Goal: Communication & Community: Answer question/provide support

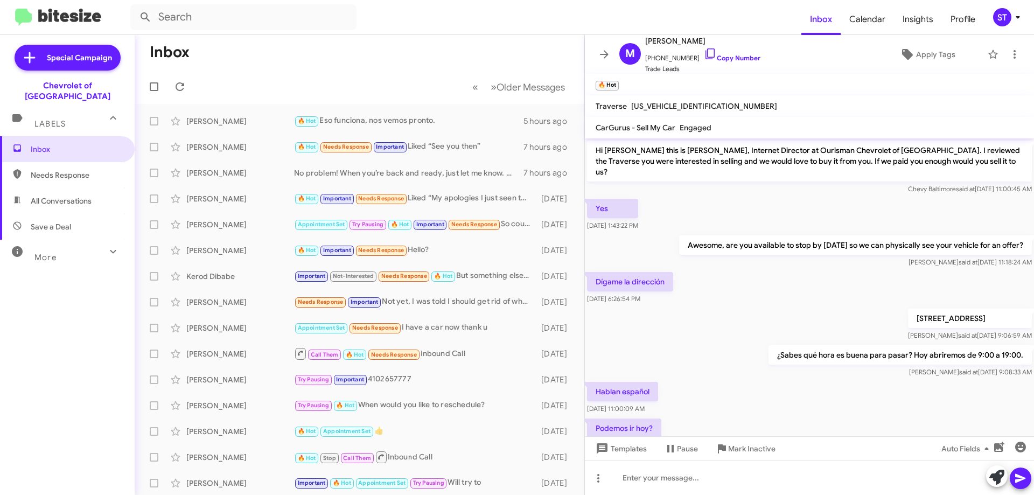
scroll to position [124, 0]
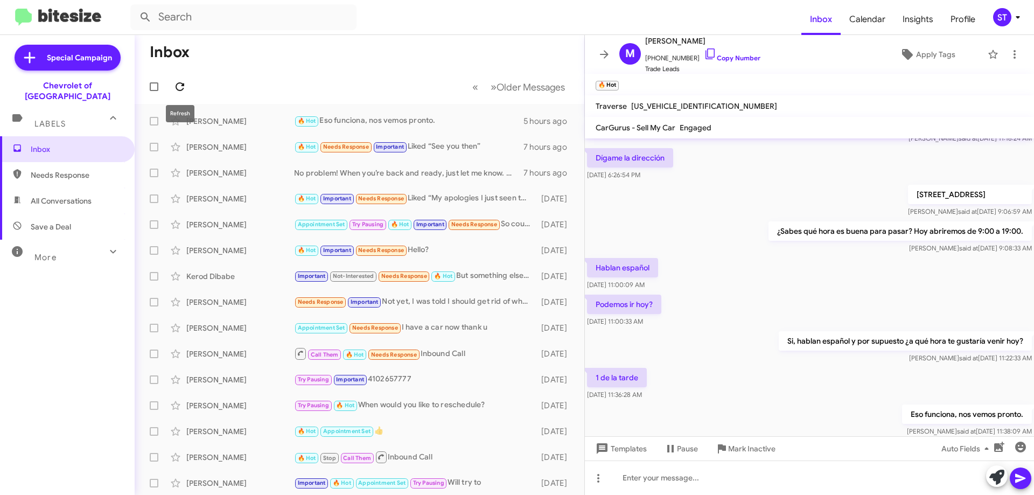
click at [183, 80] on icon at bounding box center [179, 86] width 13 height 13
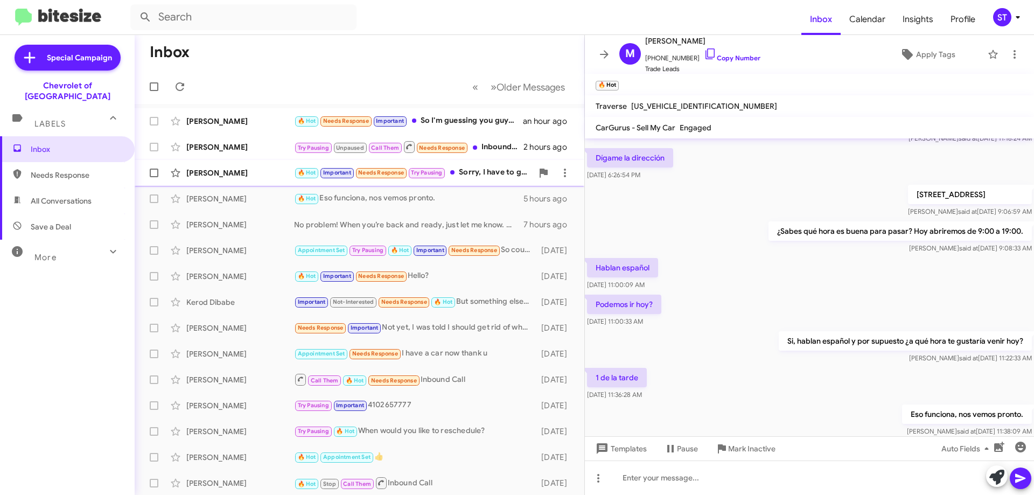
click at [255, 180] on div "Tiffany Cohill 🔥 Hot Important Needs Response Try Pausing Sorry, I have to go i…" at bounding box center [359, 173] width 433 height 22
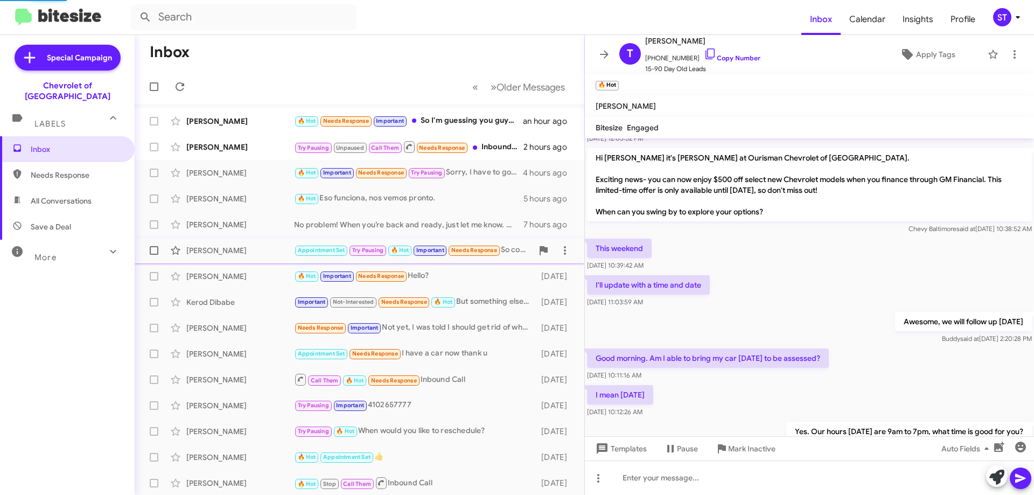
scroll to position [564, 0]
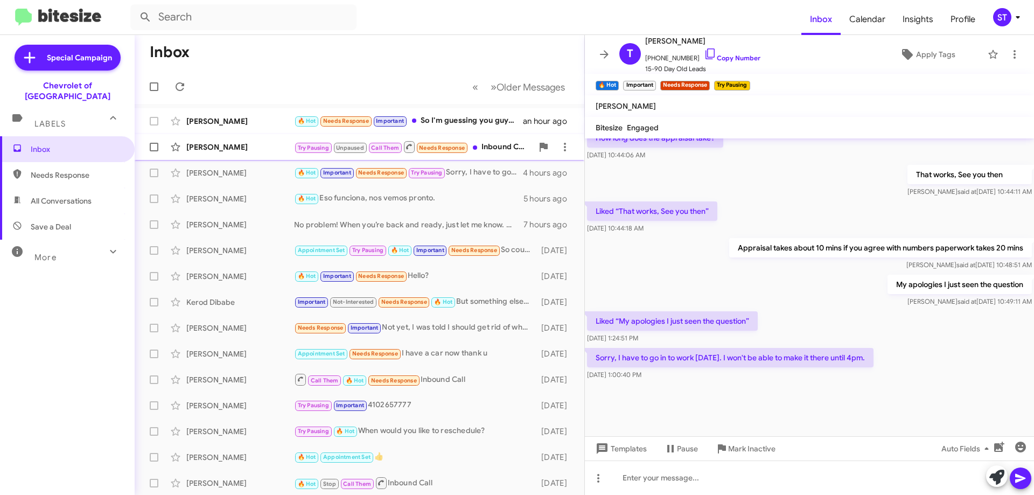
click at [500, 149] on div "Try Pausing Unpaused Call Them Needs Response Inbound Call" at bounding box center [413, 146] width 239 height 13
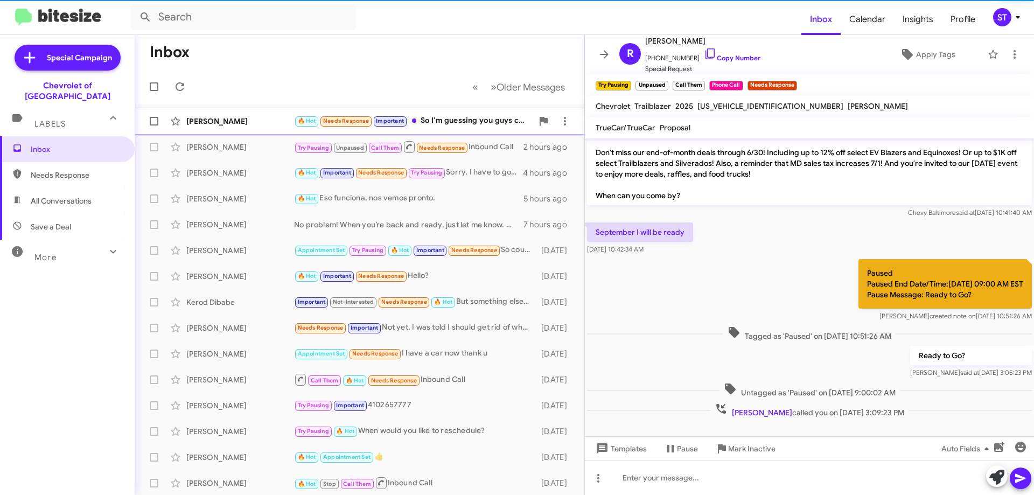
click at [457, 121] on div "🔥 Hot Needs Response Important So I'm guessing you guys can't do anything for m…" at bounding box center [413, 121] width 239 height 12
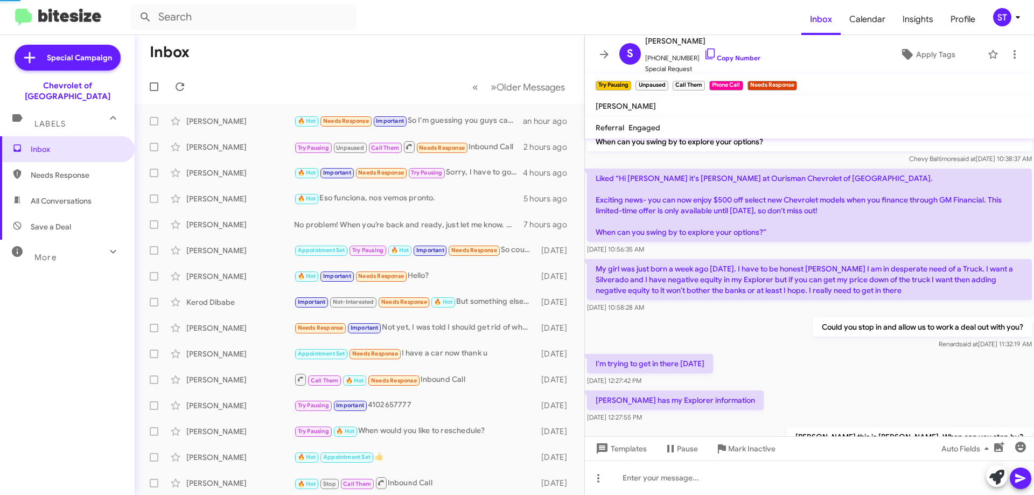
scroll to position [532, 0]
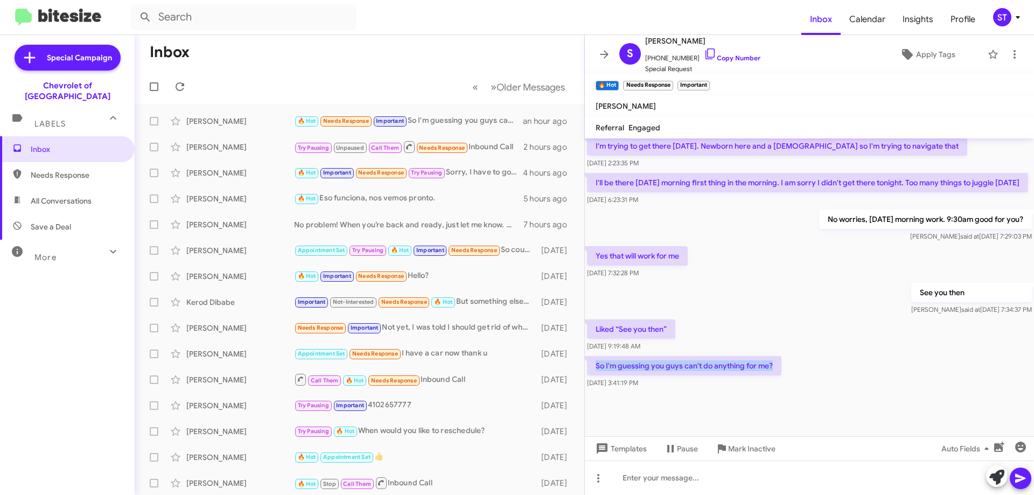
drag, startPoint x: 773, startPoint y: 366, endPoint x: 596, endPoint y: 357, distance: 176.9
click at [596, 357] on p "So I'm guessing you guys can't do anything for me?" at bounding box center [684, 365] width 194 height 19
copy p "So I'm guessing you guys can't do anything for me?"
click at [704, 54] on icon at bounding box center [710, 53] width 13 height 13
copy p "So I'm guessing you guys can't do anything for me?"
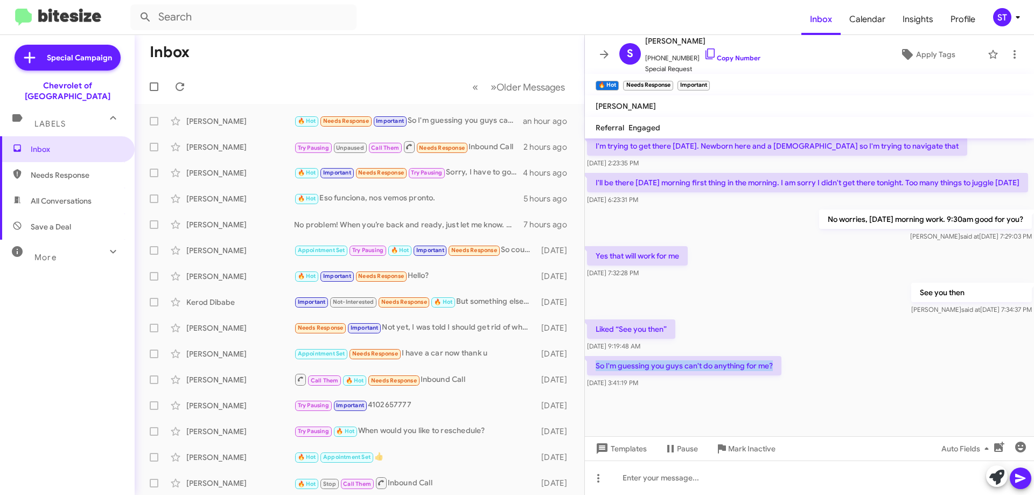
drag, startPoint x: 770, startPoint y: 367, endPoint x: 594, endPoint y: 372, distance: 176.7
click at [594, 372] on p "So I'm guessing you guys can't do anything for me?" at bounding box center [684, 365] width 194 height 19
copy p "So I'm guessing you guys can't do anything for me?"
click at [904, 341] on div "Liked “See you then” Sep 1, 2025, 9:19:48 AM" at bounding box center [809, 335] width 449 height 37
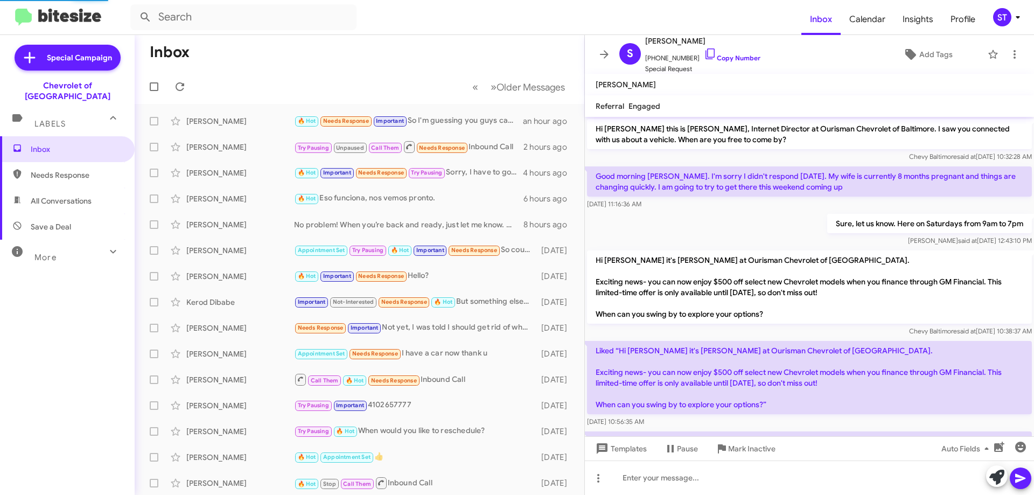
scroll to position [511, 0]
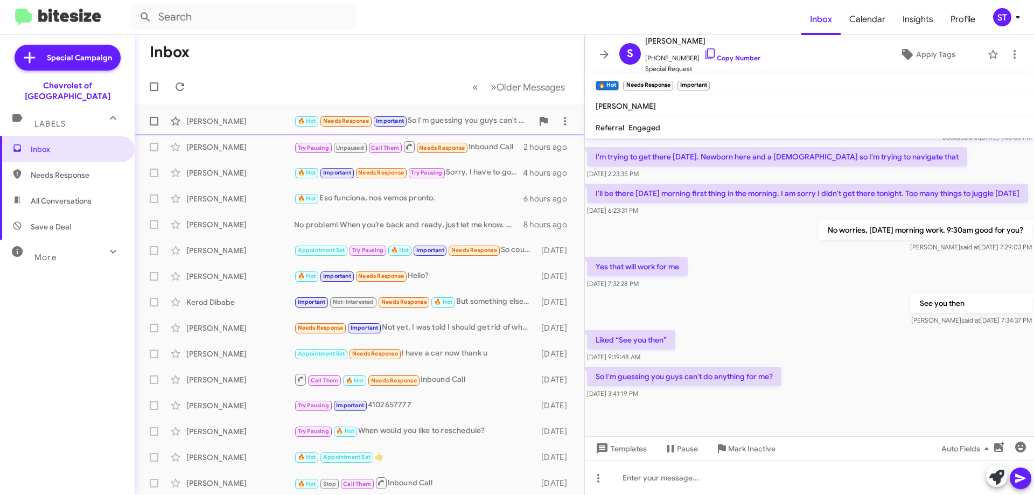
click at [214, 126] on div "[PERSON_NAME]" at bounding box center [240, 121] width 108 height 11
click at [704, 52] on icon at bounding box center [710, 53] width 13 height 13
